Goal: Transaction & Acquisition: Book appointment/travel/reservation

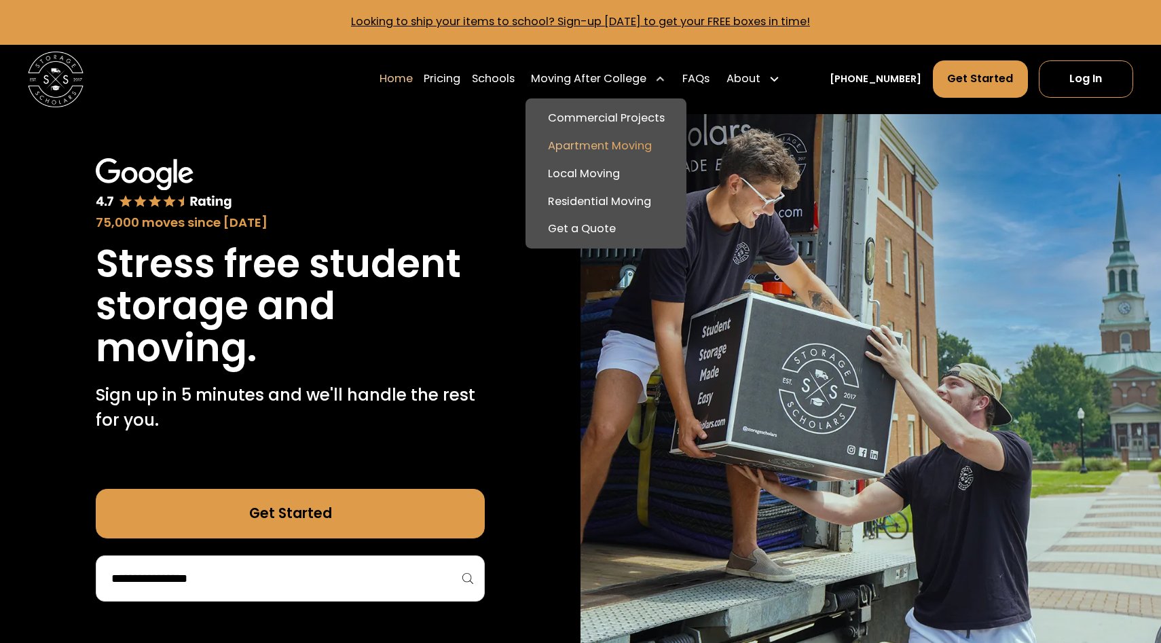
click at [665, 137] on link "Apartment Moving" at bounding box center [606, 146] width 150 height 28
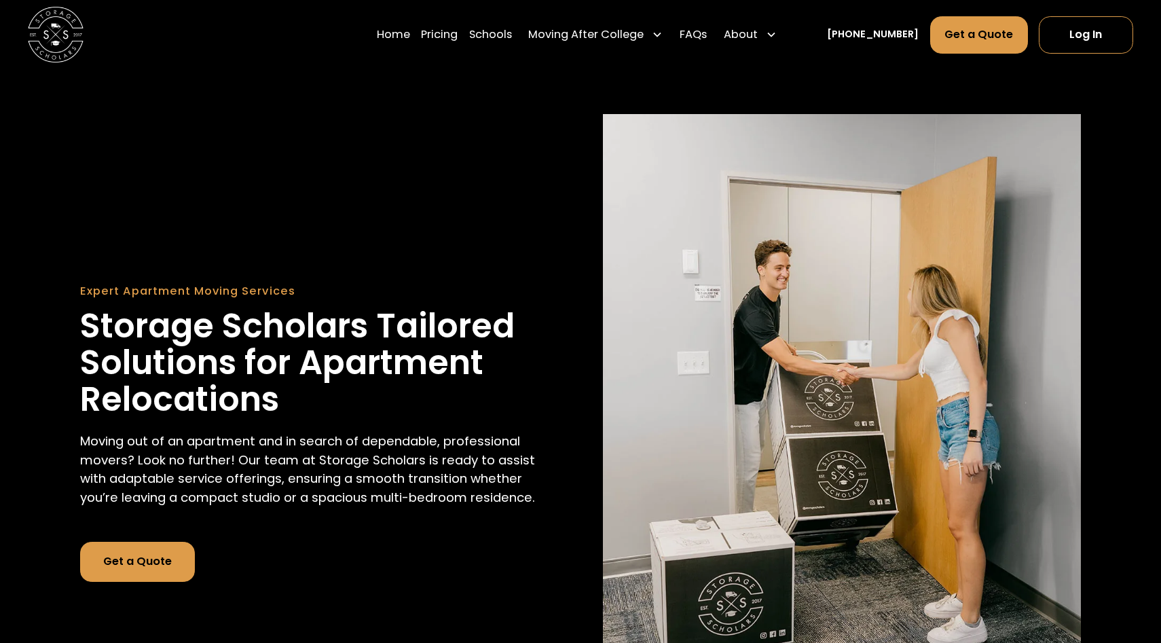
click at [110, 569] on link "Get a Quote" at bounding box center [137, 562] width 115 height 40
